Goal: Task Accomplishment & Management: Manage account settings

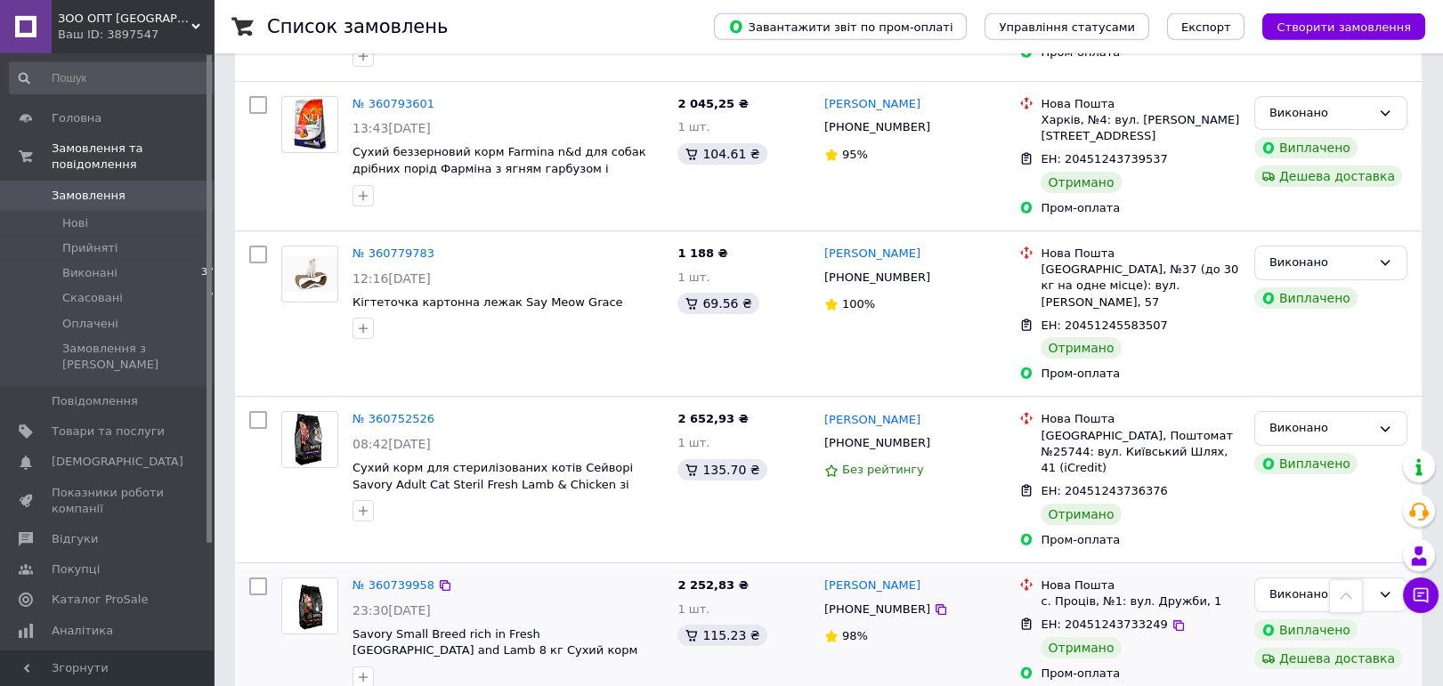
scroll to position [1343, 0]
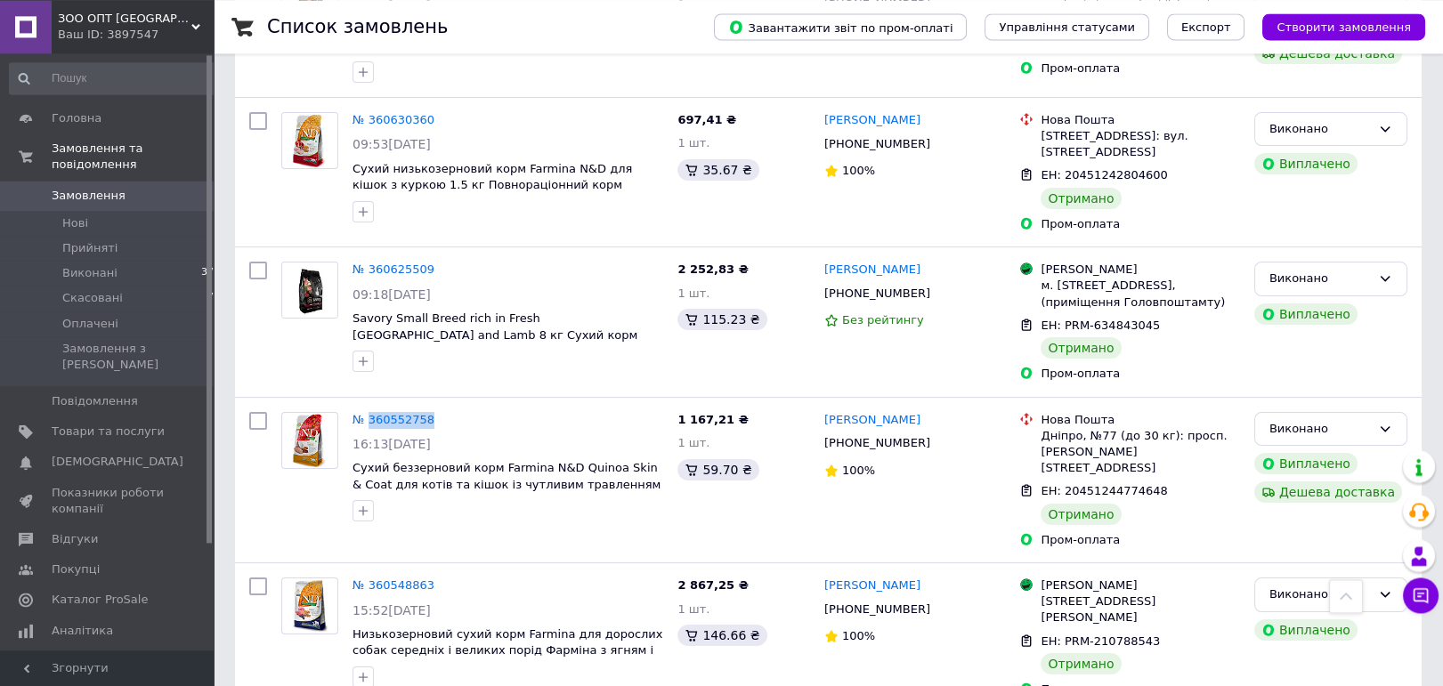
click at [135, 188] on span "Замовлення" at bounding box center [108, 196] width 113 height 16
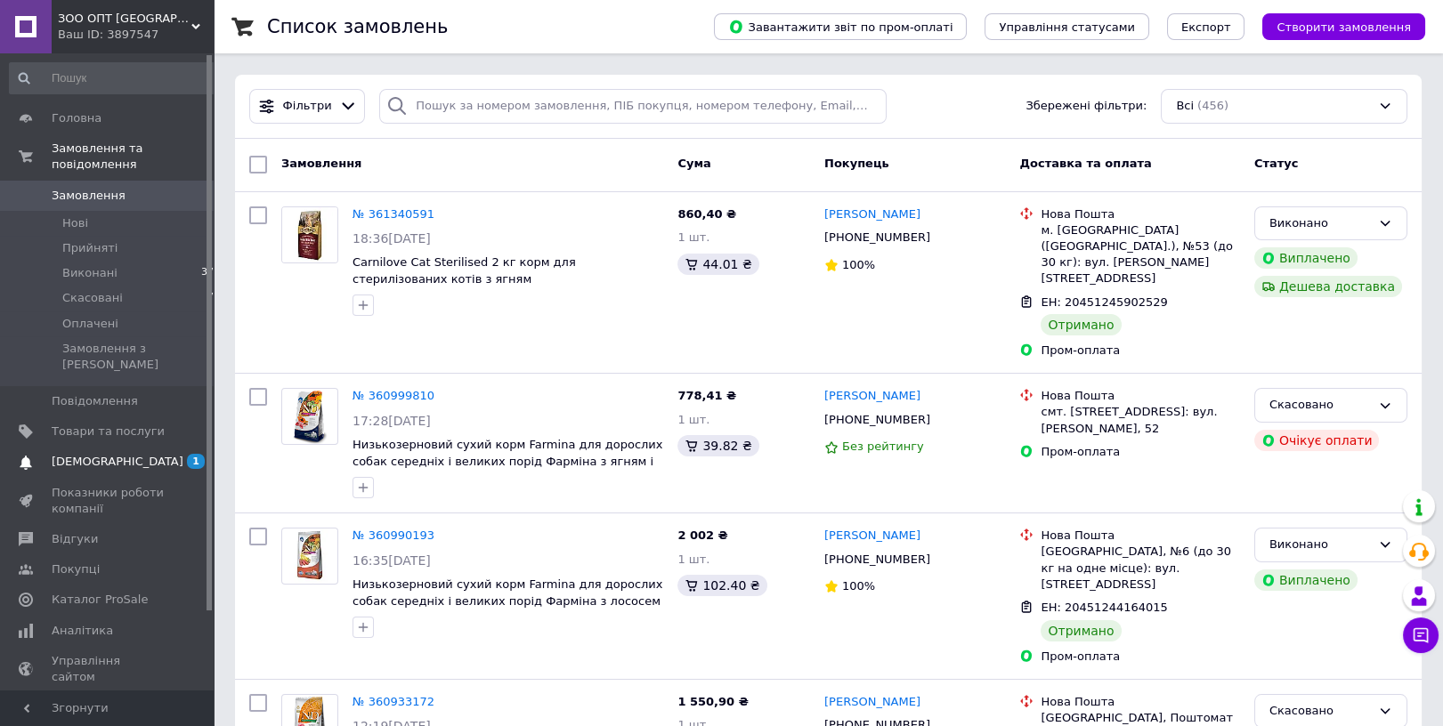
click at [155, 454] on span "[DEMOGRAPHIC_DATA]" at bounding box center [108, 462] width 113 height 16
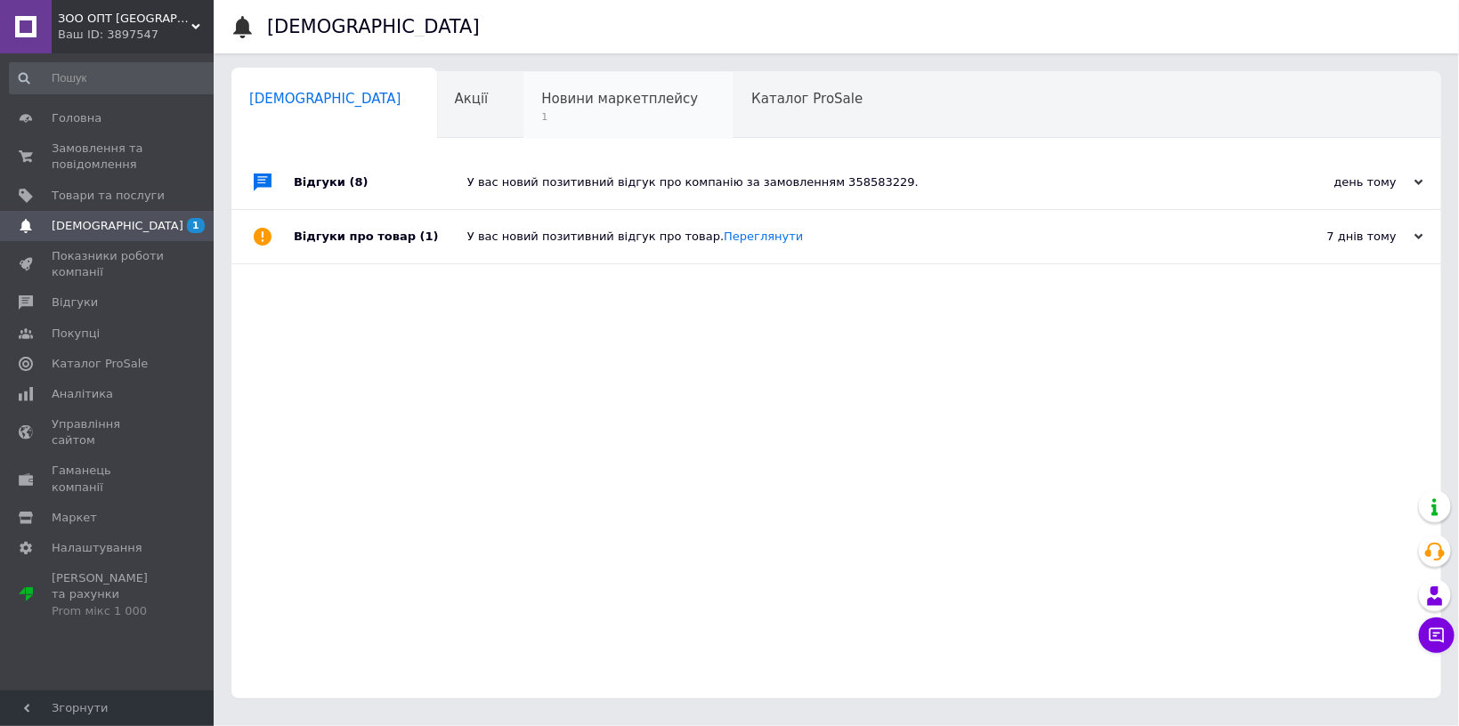
click at [568, 110] on div "Новини маркетплейсу 1" at bounding box center [628, 106] width 210 height 68
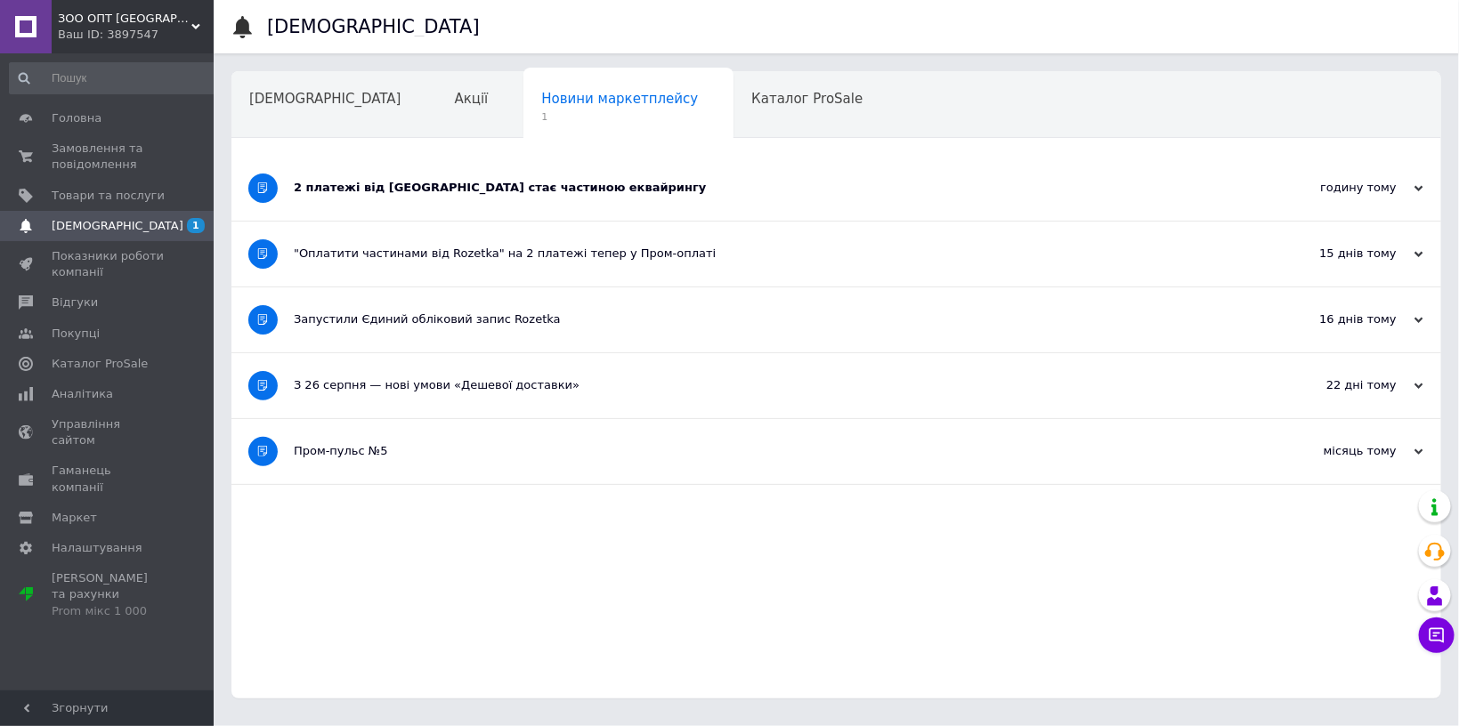
click at [777, 192] on div "2 платежі від Rozetka стає частиною еквайрингу" at bounding box center [769, 188] width 951 height 16
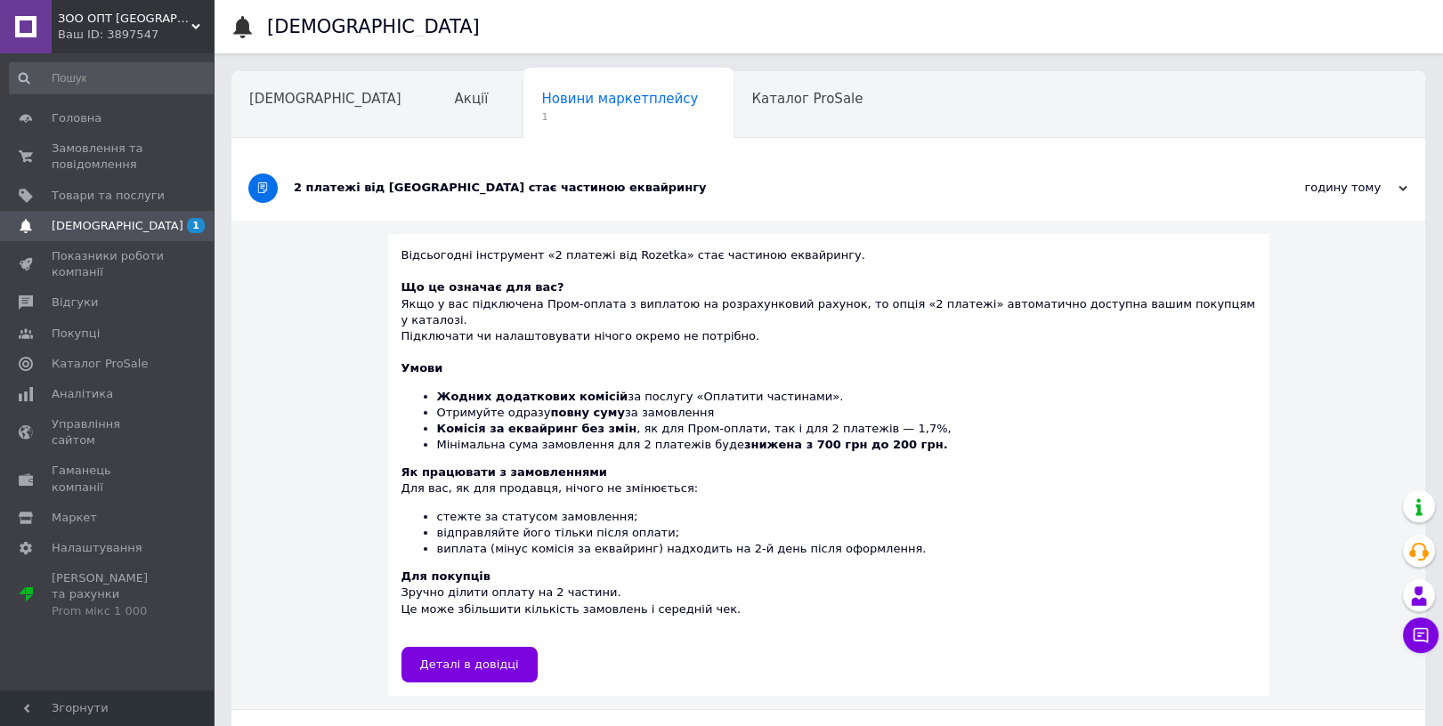
click at [779, 202] on div "2 платежі від Rozetka стає частиною еквайрингу" at bounding box center [761, 188] width 935 height 65
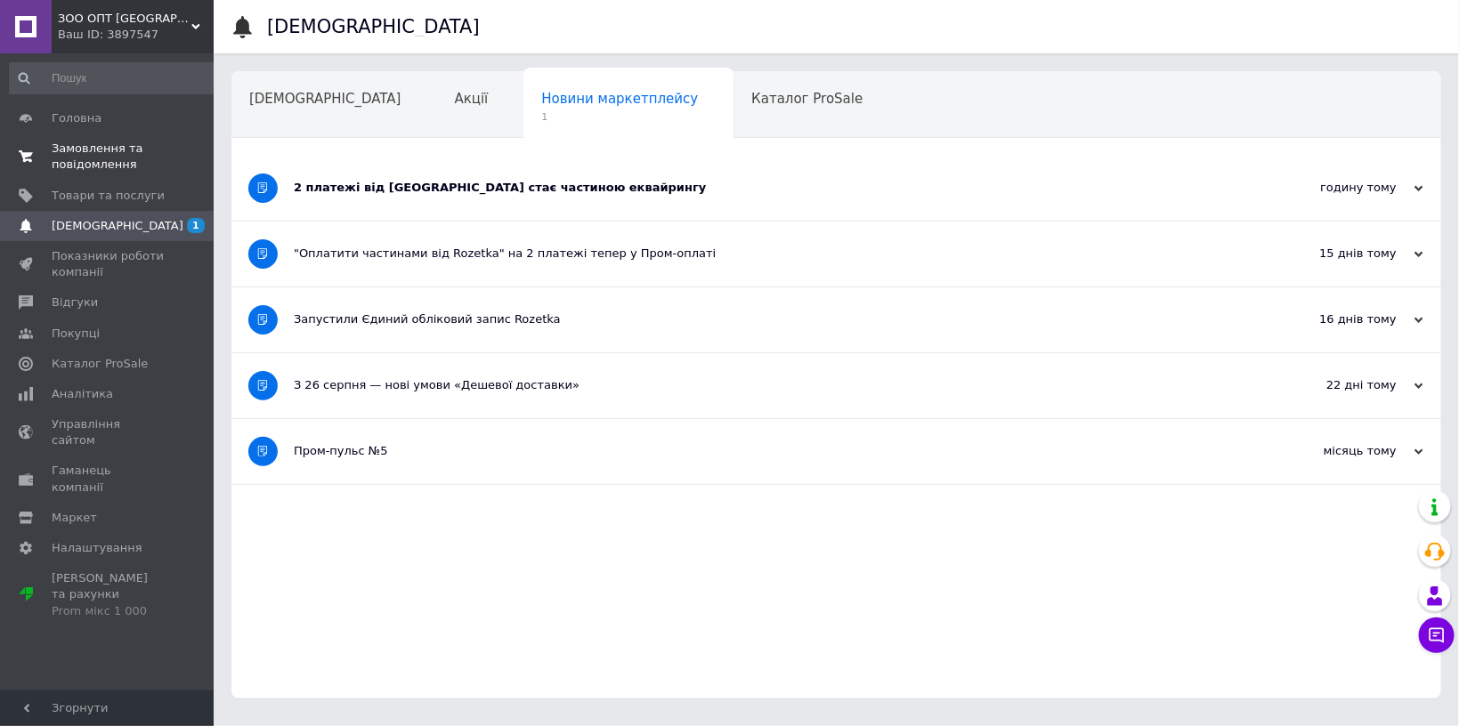
click at [100, 145] on span "Замовлення та повідомлення" at bounding box center [108, 157] width 113 height 32
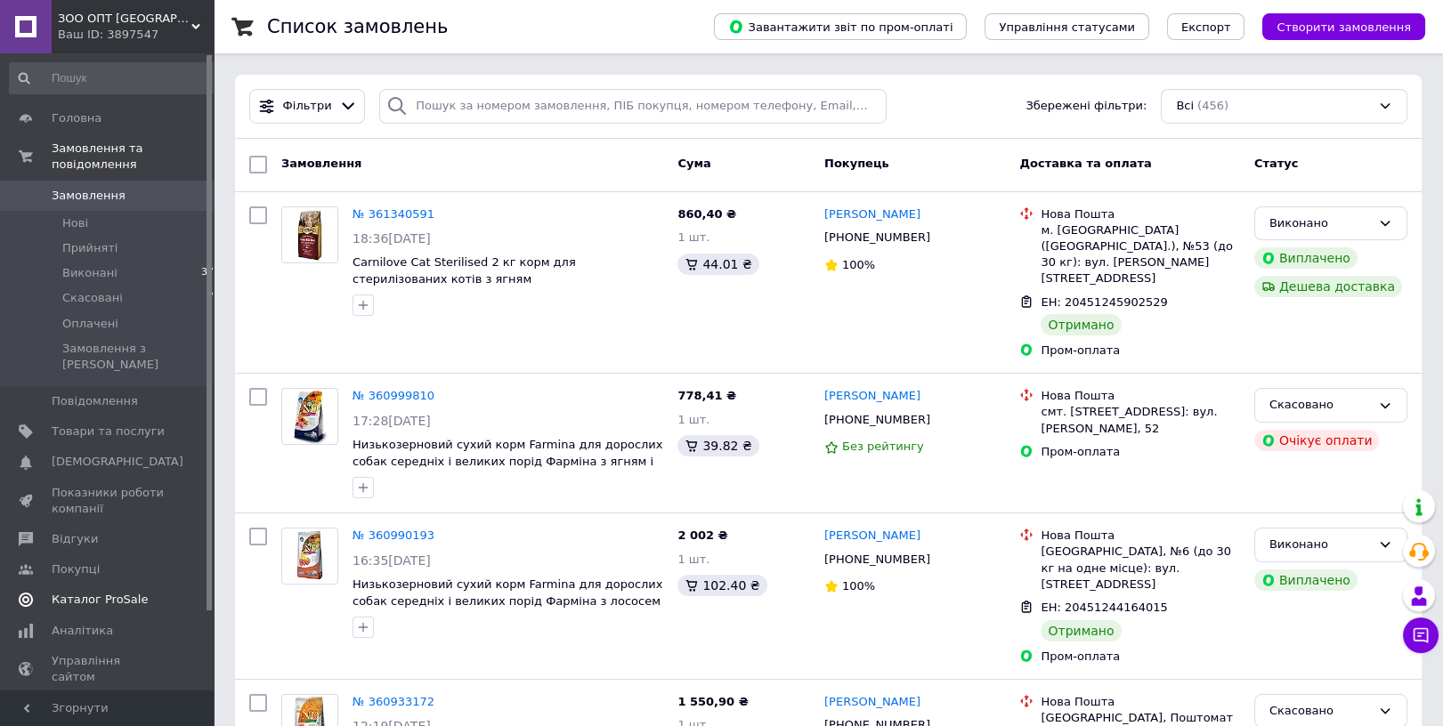
click at [171, 592] on span at bounding box center [189, 600] width 49 height 16
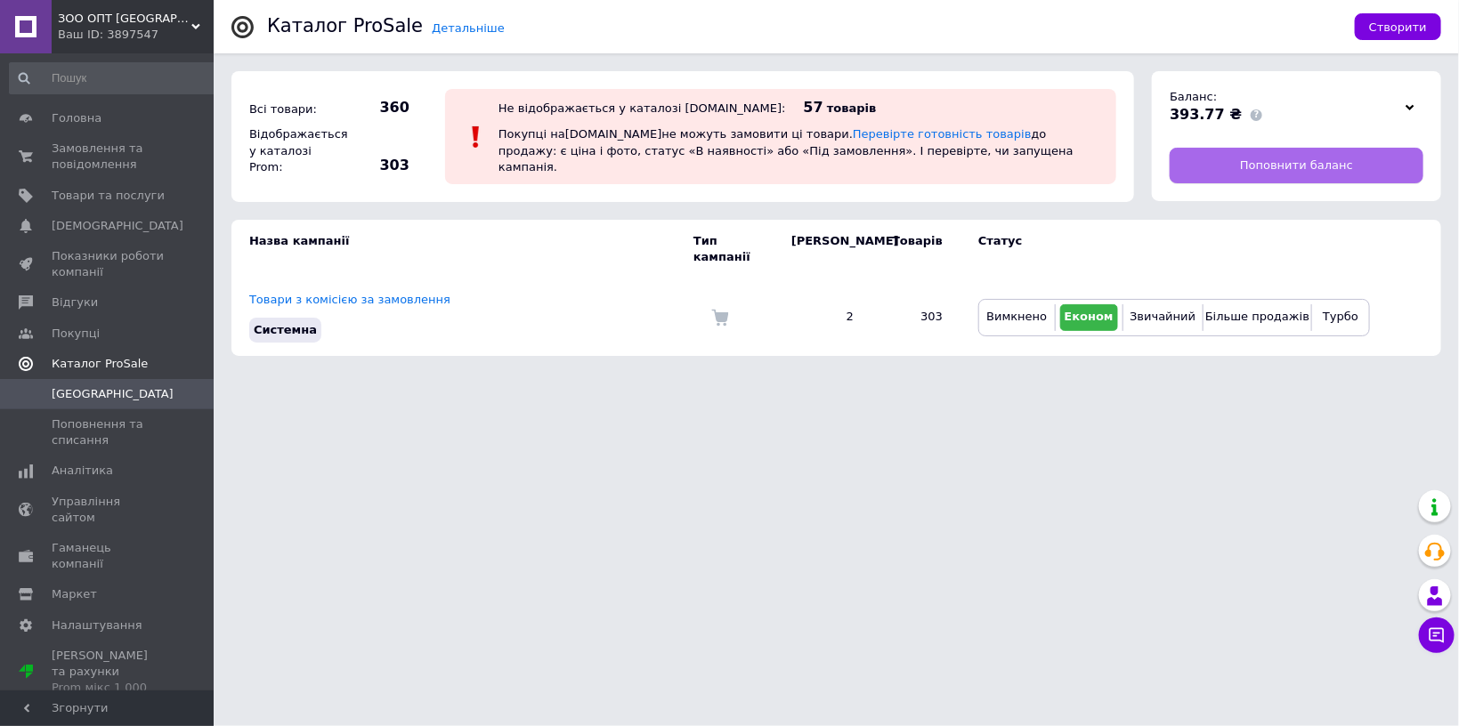
click at [1252, 172] on span "Поповнити баланс" at bounding box center [1296, 166] width 113 height 16
